Goal: Task Accomplishment & Management: Complete application form

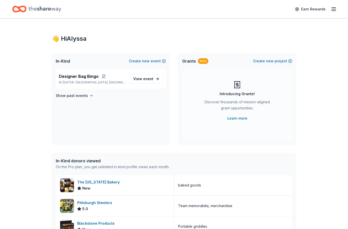
click at [147, 80] on span "event" at bounding box center [148, 79] width 10 height 4
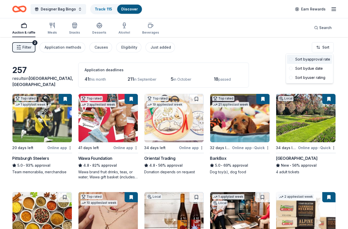
click at [293, 60] on div "Sort by approval rate" at bounding box center [309, 59] width 45 height 9
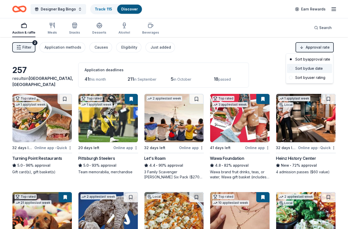
click at [305, 69] on div "Sort by due date" at bounding box center [309, 68] width 45 height 9
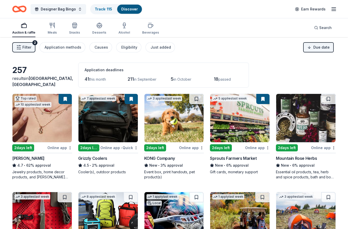
click at [110, 7] on link "Track · 115" at bounding box center [103, 9] width 17 height 4
click at [105, 8] on link "Track · 115" at bounding box center [103, 9] width 17 height 4
click at [102, 8] on link "Track · 115" at bounding box center [103, 9] width 17 height 4
click at [99, 11] on link "Track · 115" at bounding box center [103, 9] width 17 height 4
click at [105, 7] on div "Track · 115" at bounding box center [103, 9] width 25 height 9
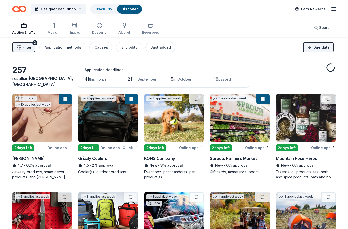
click at [104, 11] on link "Track · 115" at bounding box center [103, 9] width 17 height 4
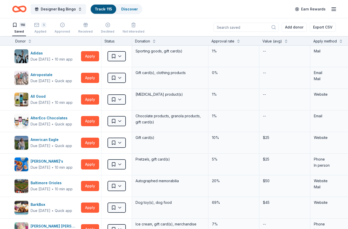
click at [85, 53] on button "Apply" at bounding box center [90, 56] width 18 height 10
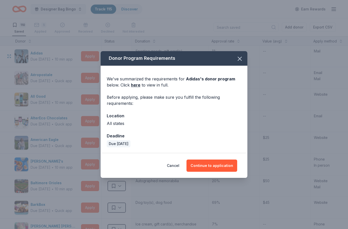
click at [226, 165] on button "Continue to application" at bounding box center [211, 166] width 51 height 12
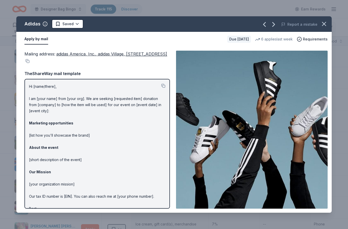
click at [264, 24] on icon "button" at bounding box center [264, 24] width 8 height 8
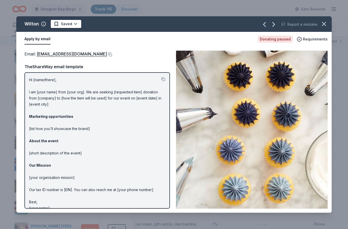
click at [324, 24] on icon "button" at bounding box center [324, 24] width 4 height 4
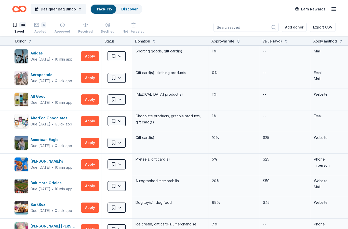
click at [93, 61] on button "Apply" at bounding box center [90, 56] width 18 height 10
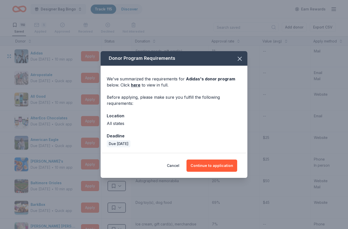
click at [236, 58] on button "button" at bounding box center [239, 58] width 11 height 11
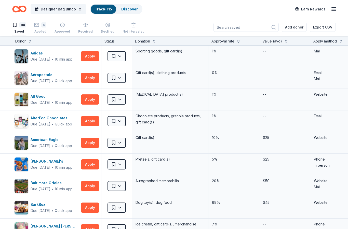
click at [341, 43] on button at bounding box center [341, 40] width 4 height 5
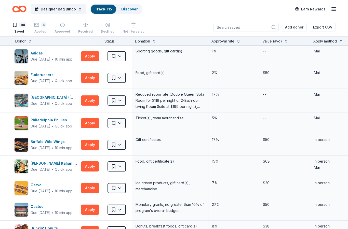
click at [332, 44] on div "Apply method" at bounding box center [335, 40] width 51 height 9
click at [343, 41] on button at bounding box center [341, 40] width 4 height 5
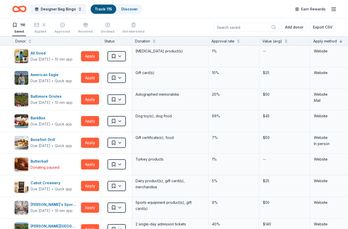
click at [94, 124] on button "Apply" at bounding box center [90, 121] width 18 height 10
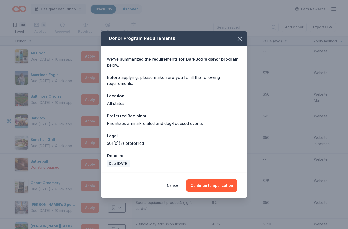
click at [226, 188] on button "Continue to application" at bounding box center [211, 186] width 51 height 12
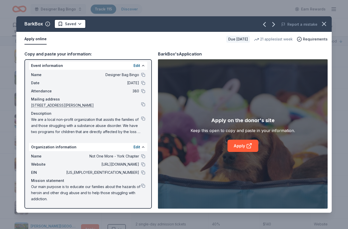
scroll to position [2, 0]
click at [250, 148] on icon at bounding box center [249, 146] width 6 height 6
click at [323, 26] on icon "button" at bounding box center [323, 23] width 7 height 7
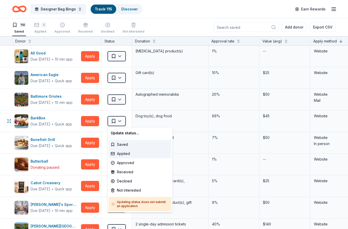
click at [123, 152] on div "Applied" at bounding box center [140, 153] width 63 height 9
click at [123, 155] on div "Applied" at bounding box center [140, 153] width 63 height 9
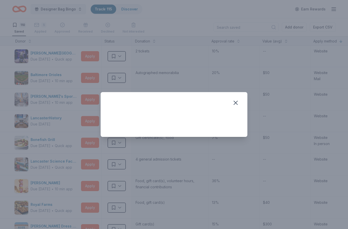
click at [237, 106] on icon "button" at bounding box center [235, 102] width 7 height 7
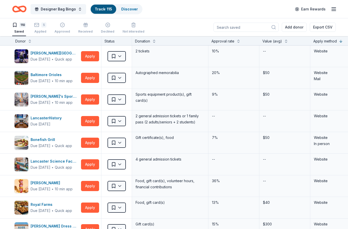
click at [89, 185] on button "Apply" at bounding box center [90, 186] width 18 height 10
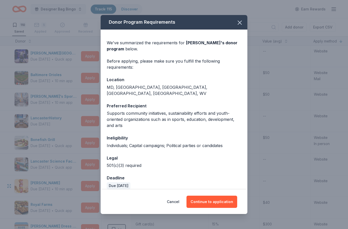
click at [224, 202] on button "Continue to application" at bounding box center [211, 202] width 51 height 12
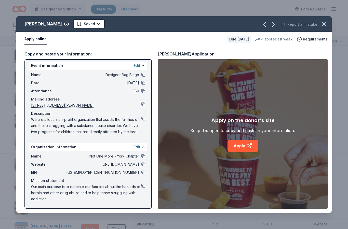
click at [251, 145] on icon at bounding box center [249, 146] width 6 height 6
click at [323, 24] on icon "button" at bounding box center [323, 23] width 7 height 7
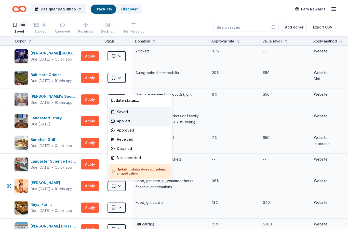
click at [127, 122] on div "Applied" at bounding box center [140, 121] width 63 height 9
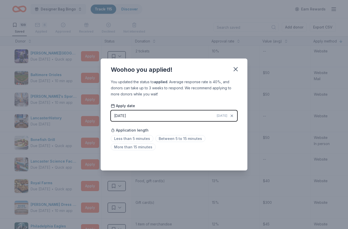
click at [234, 72] on icon "button" at bounding box center [235, 69] width 7 height 7
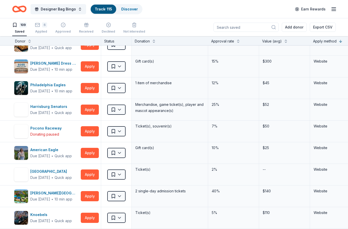
scroll to position [140, 1]
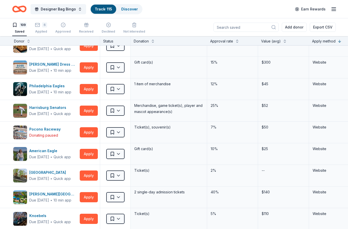
click at [88, 111] on button "Apply" at bounding box center [89, 111] width 18 height 10
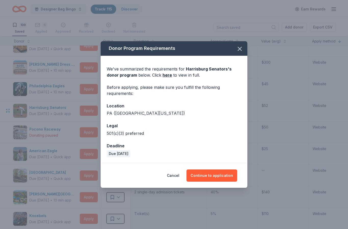
click at [224, 177] on button "Continue to application" at bounding box center [211, 176] width 51 height 12
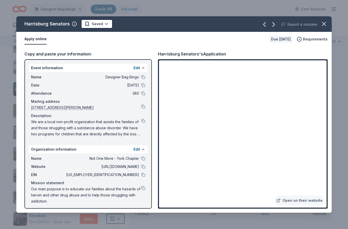
click at [323, 26] on icon "button" at bounding box center [323, 23] width 7 height 7
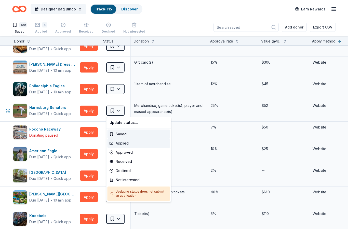
click at [128, 147] on div "Applied" at bounding box center [138, 143] width 63 height 9
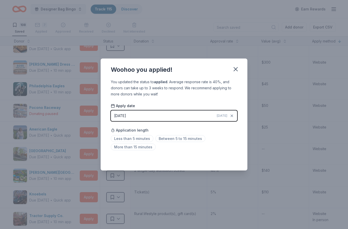
click at [237, 71] on icon "button" at bounding box center [236, 69] width 4 height 4
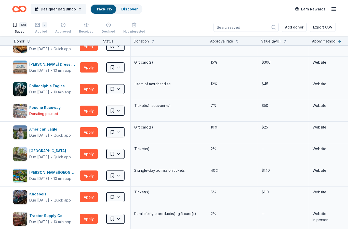
click at [92, 178] on button "Apply" at bounding box center [89, 176] width 18 height 10
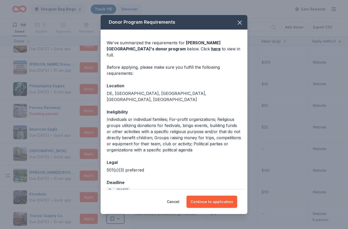
click at [224, 199] on button "Continue to application" at bounding box center [211, 202] width 51 height 12
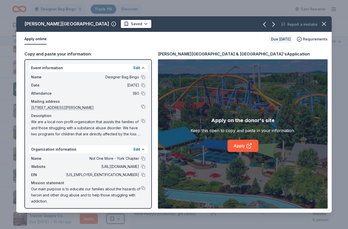
click at [251, 145] on icon at bounding box center [251, 145] width 2 height 2
click at [329, 23] on button "button" at bounding box center [323, 23] width 11 height 11
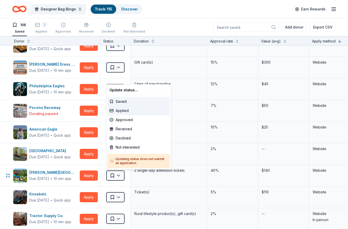
click at [127, 112] on div "Applied" at bounding box center [138, 110] width 63 height 9
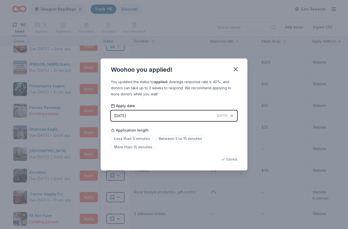
click at [237, 63] on div "Woohoo you applied!" at bounding box center [174, 69] width 147 height 20
click at [236, 67] on icon "button" at bounding box center [235, 69] width 7 height 7
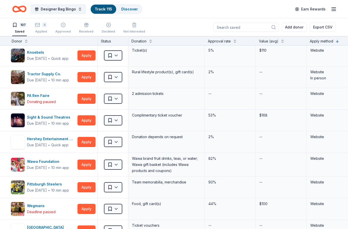
scroll to position [260, 4]
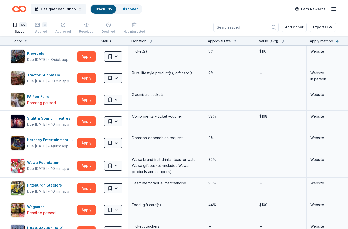
click at [88, 123] on button "Apply" at bounding box center [86, 121] width 18 height 10
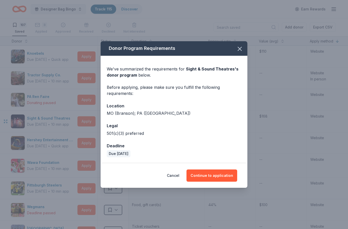
click at [226, 180] on button "Continue to application" at bounding box center [211, 176] width 51 height 12
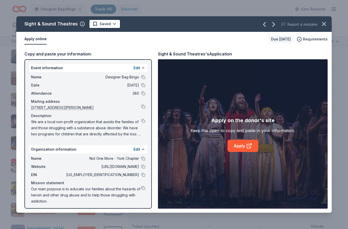
click at [248, 150] on link "Apply" at bounding box center [242, 146] width 31 height 12
click at [324, 28] on button "button" at bounding box center [323, 23] width 11 height 11
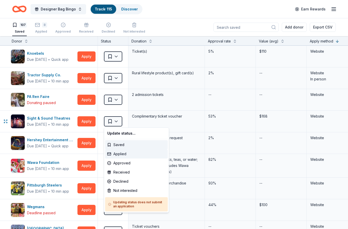
click at [123, 154] on div "Applied" at bounding box center [136, 154] width 63 height 9
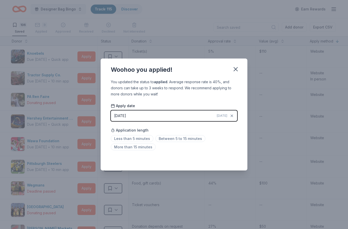
click at [238, 70] on icon "button" at bounding box center [235, 69] width 7 height 7
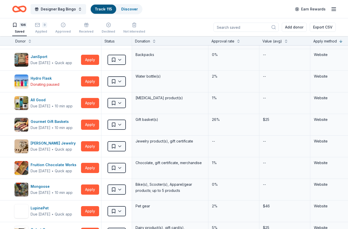
scroll to position [606, 0]
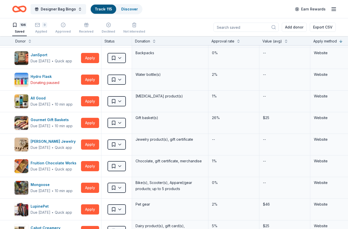
click at [97, 124] on button "Apply" at bounding box center [90, 123] width 18 height 10
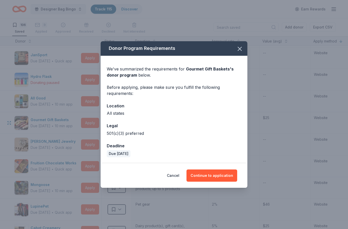
click at [224, 174] on button "Continue to application" at bounding box center [211, 176] width 51 height 12
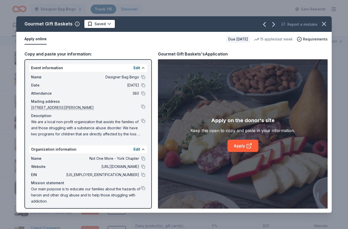
click at [249, 144] on icon at bounding box center [249, 146] width 4 height 4
click at [327, 25] on icon "button" at bounding box center [323, 23] width 7 height 7
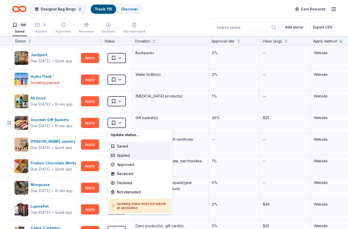
click at [130, 156] on div "Applied" at bounding box center [140, 155] width 63 height 9
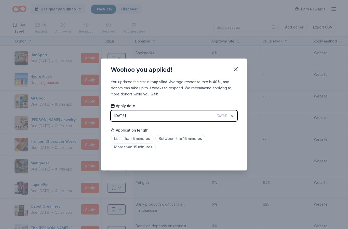
click at [239, 68] on button "button" at bounding box center [235, 69] width 11 height 11
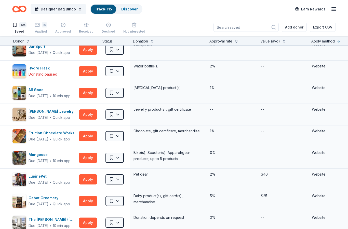
scroll to position [615, 2]
